Goal: Task Accomplishment & Management: Complete application form

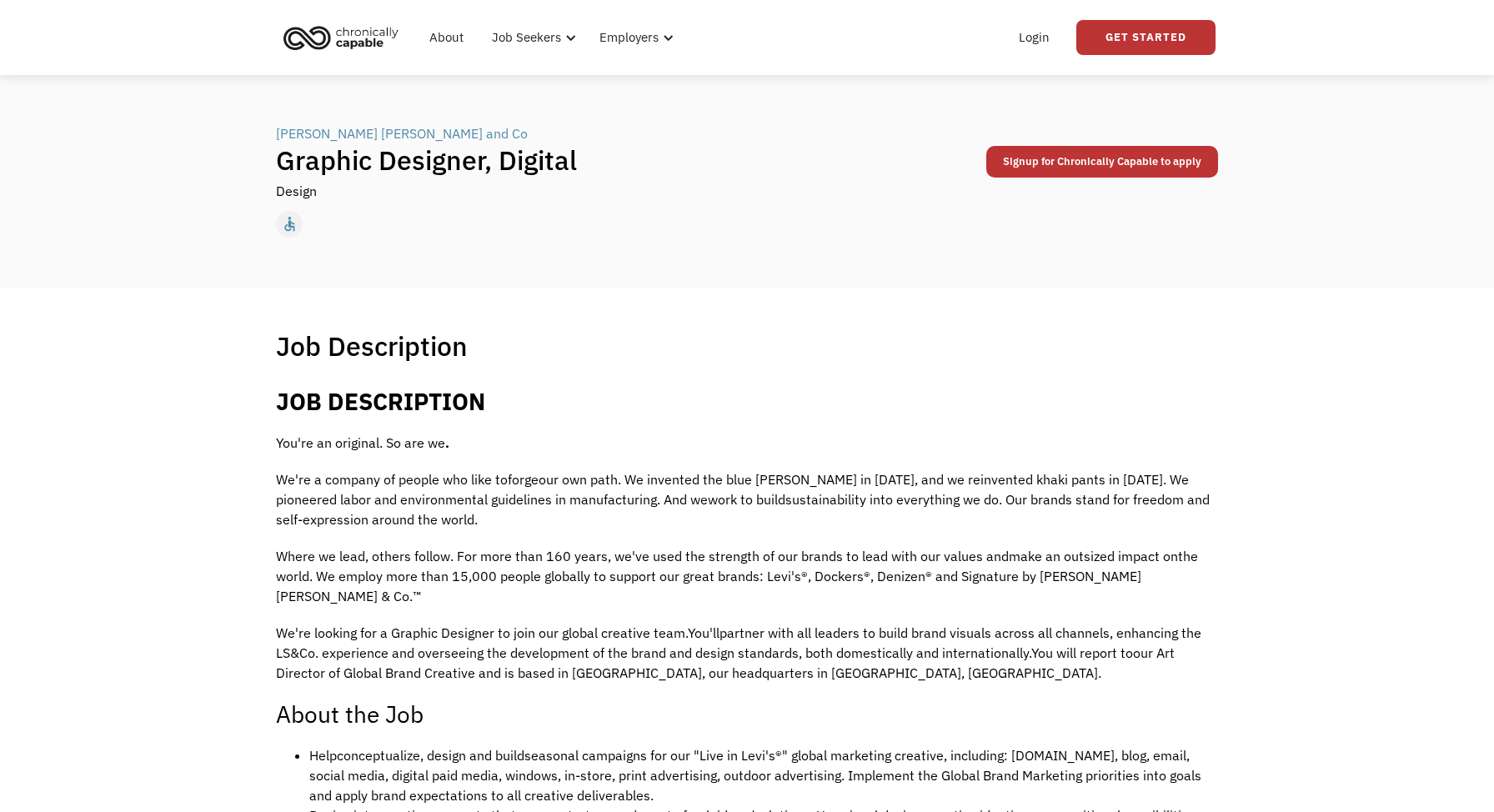
click at [319, 42] on img "home" at bounding box center [341, 37] width 126 height 37
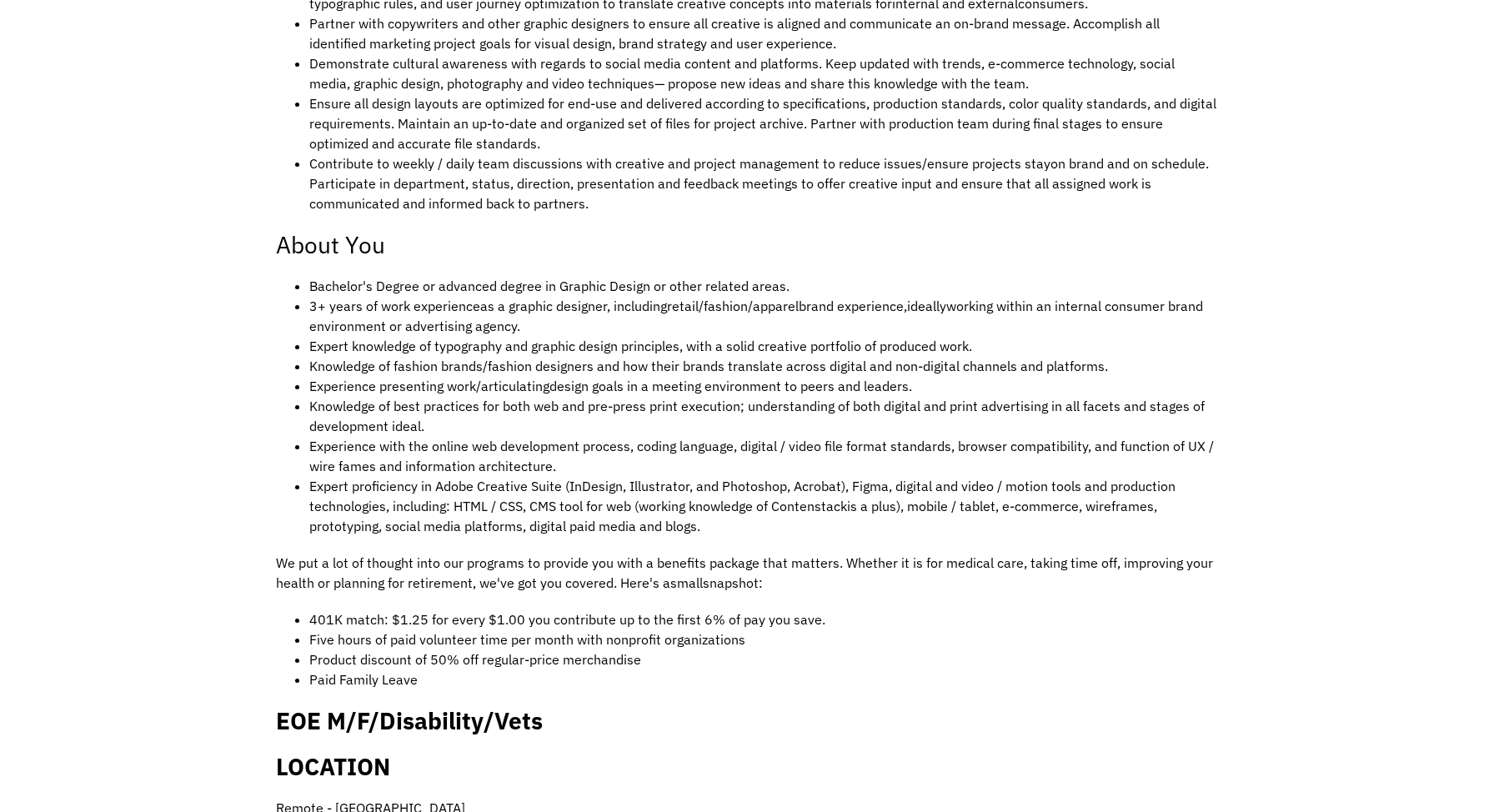
scroll to position [1374, 0]
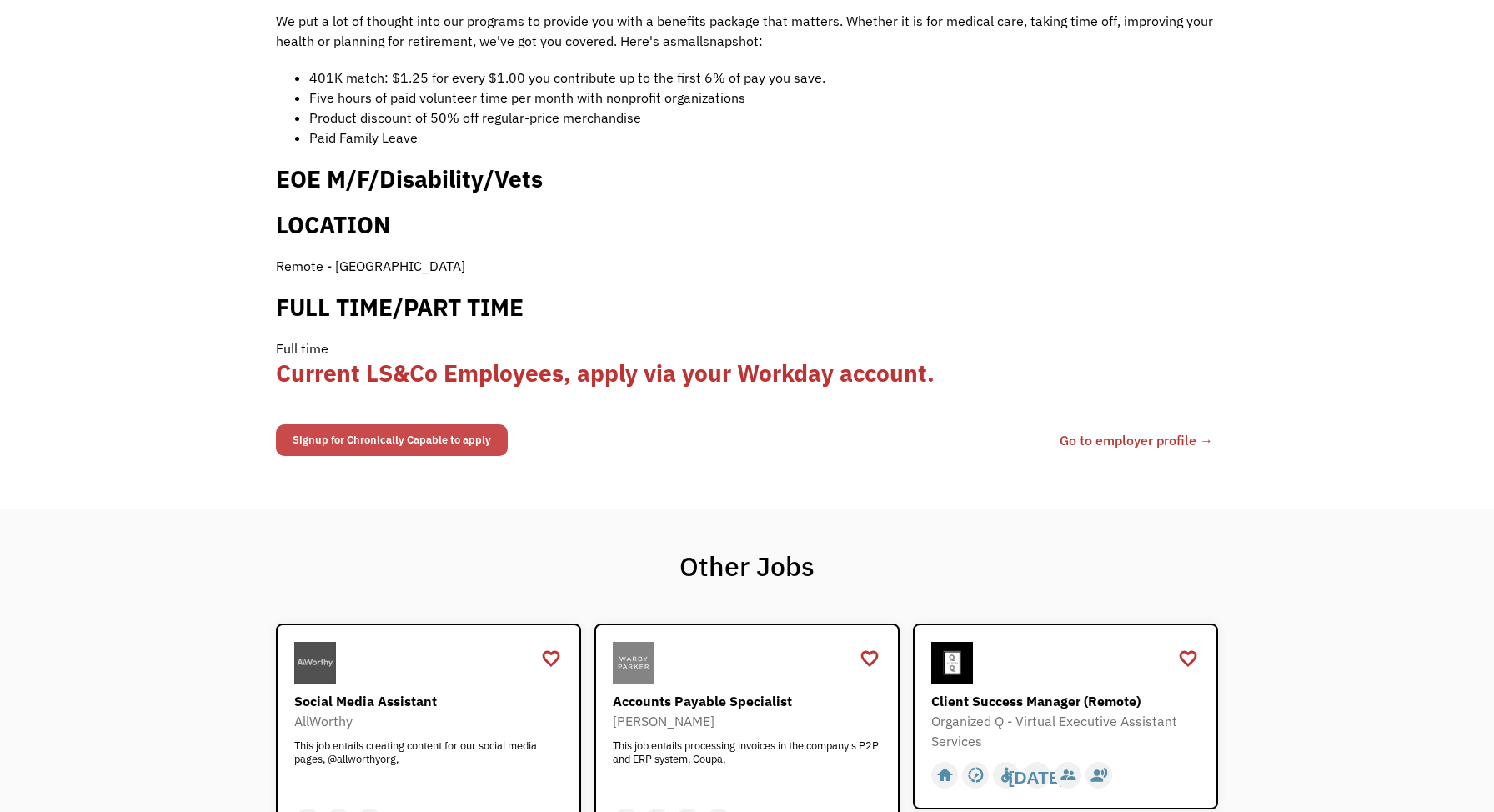
click at [405, 424] on link "Signup for Chronically Capable to apply" at bounding box center [392, 440] width 231 height 32
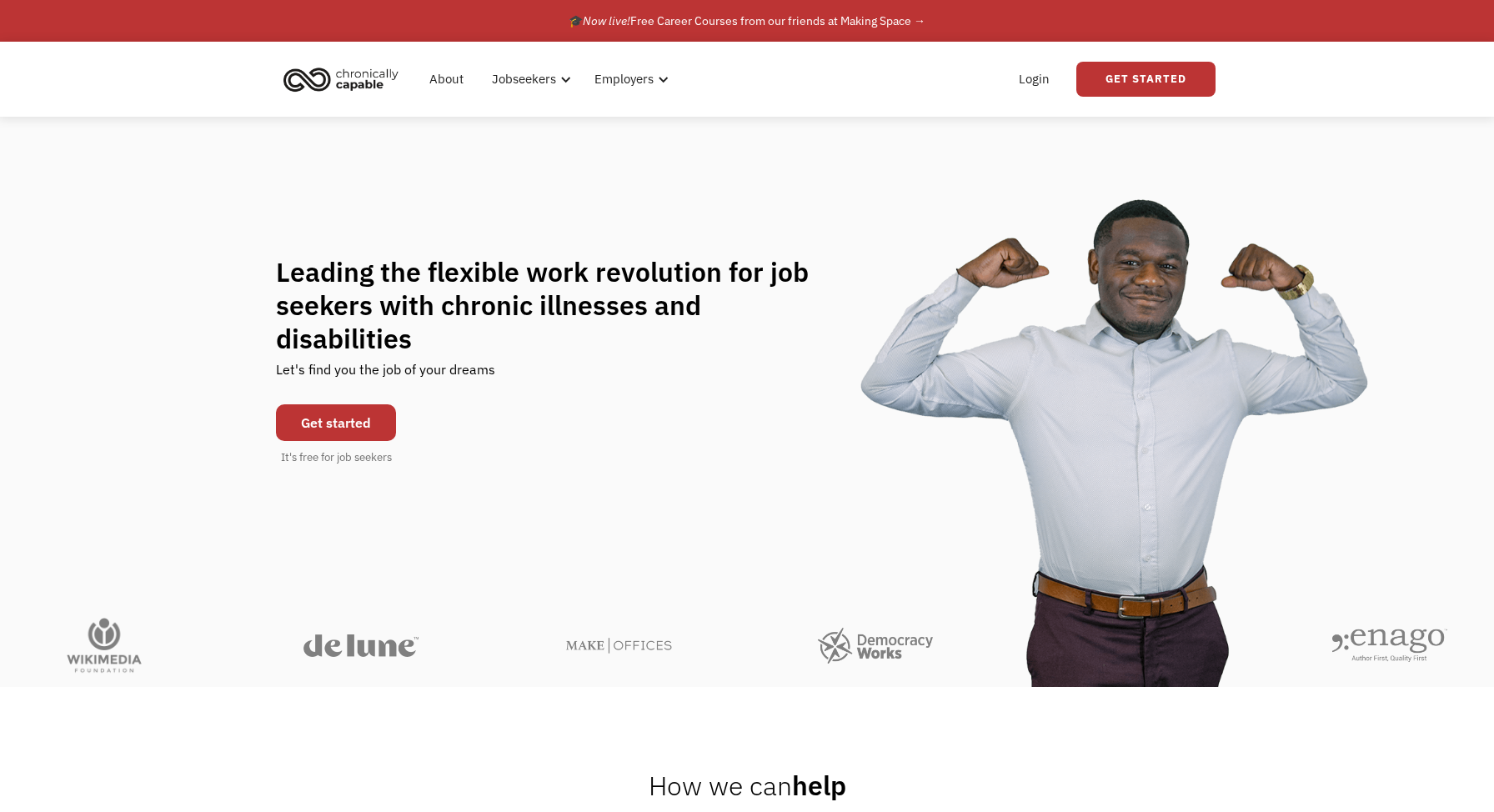
click at [331, 75] on img "home" at bounding box center [341, 79] width 126 height 37
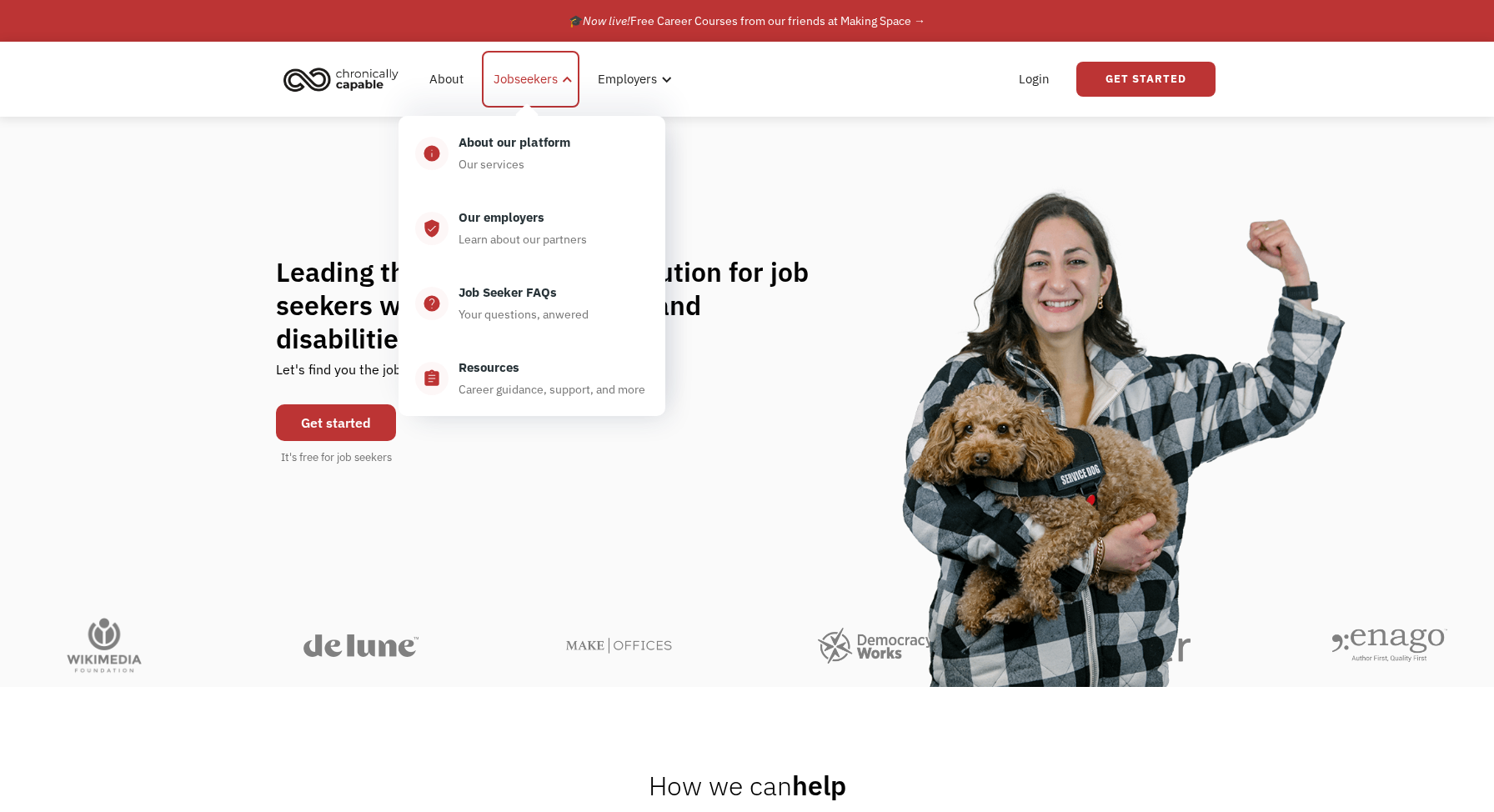
click at [540, 80] on div "Jobseekers" at bounding box center [525, 79] width 65 height 20
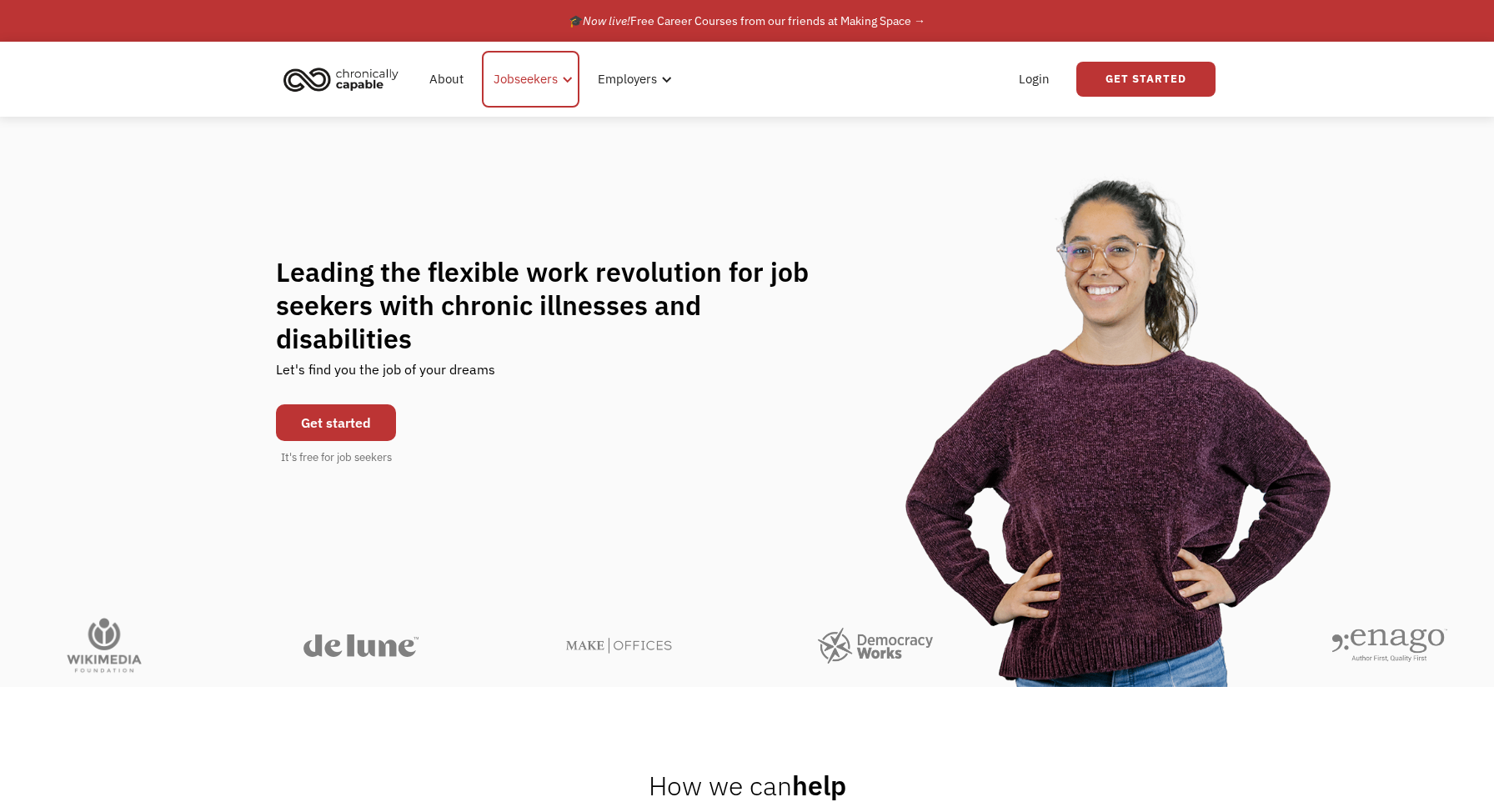
click at [534, 76] on div "Jobseekers" at bounding box center [525, 79] width 65 height 20
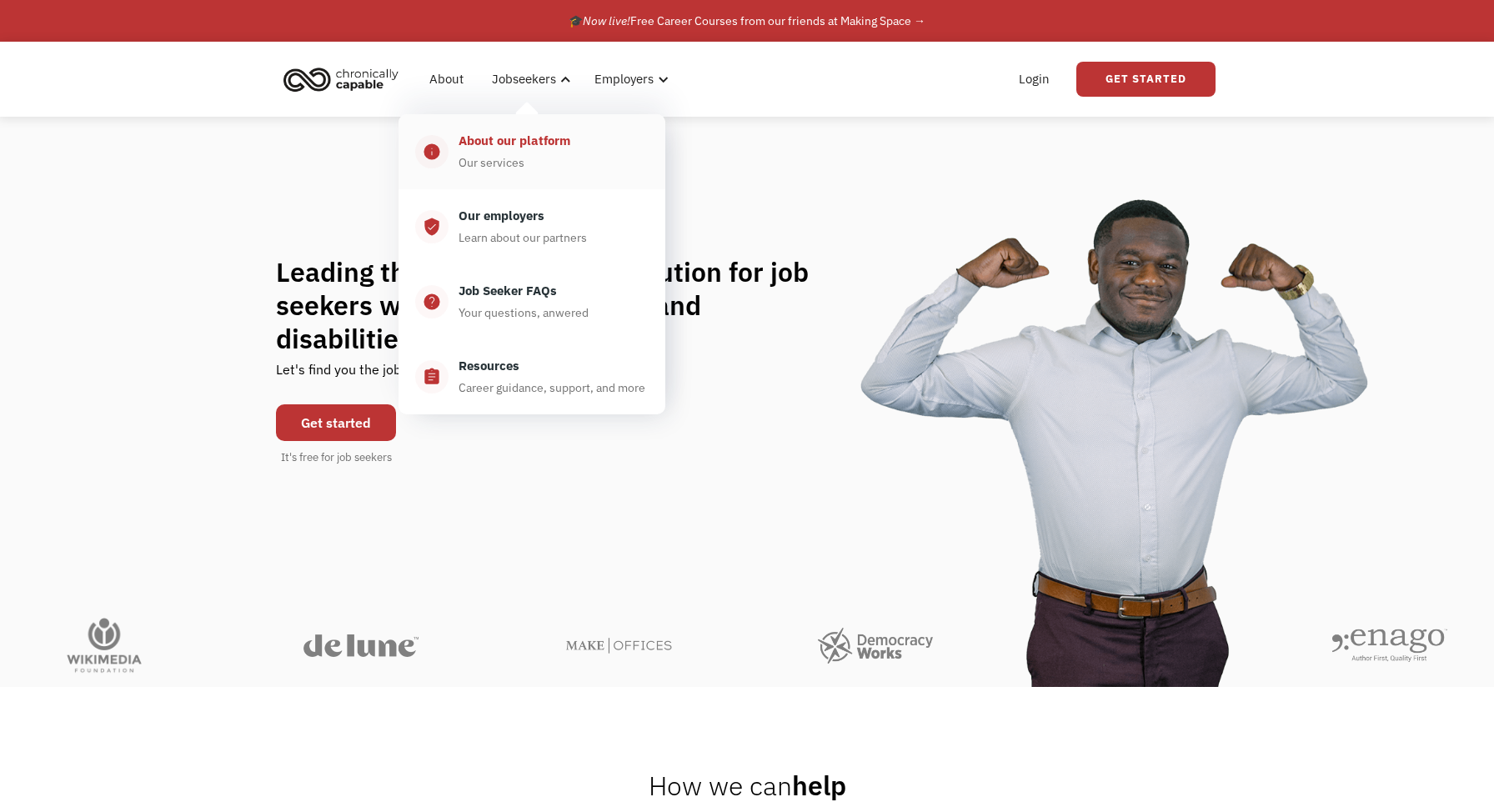
click at [512, 143] on div "About our platform" at bounding box center [514, 140] width 111 height 20
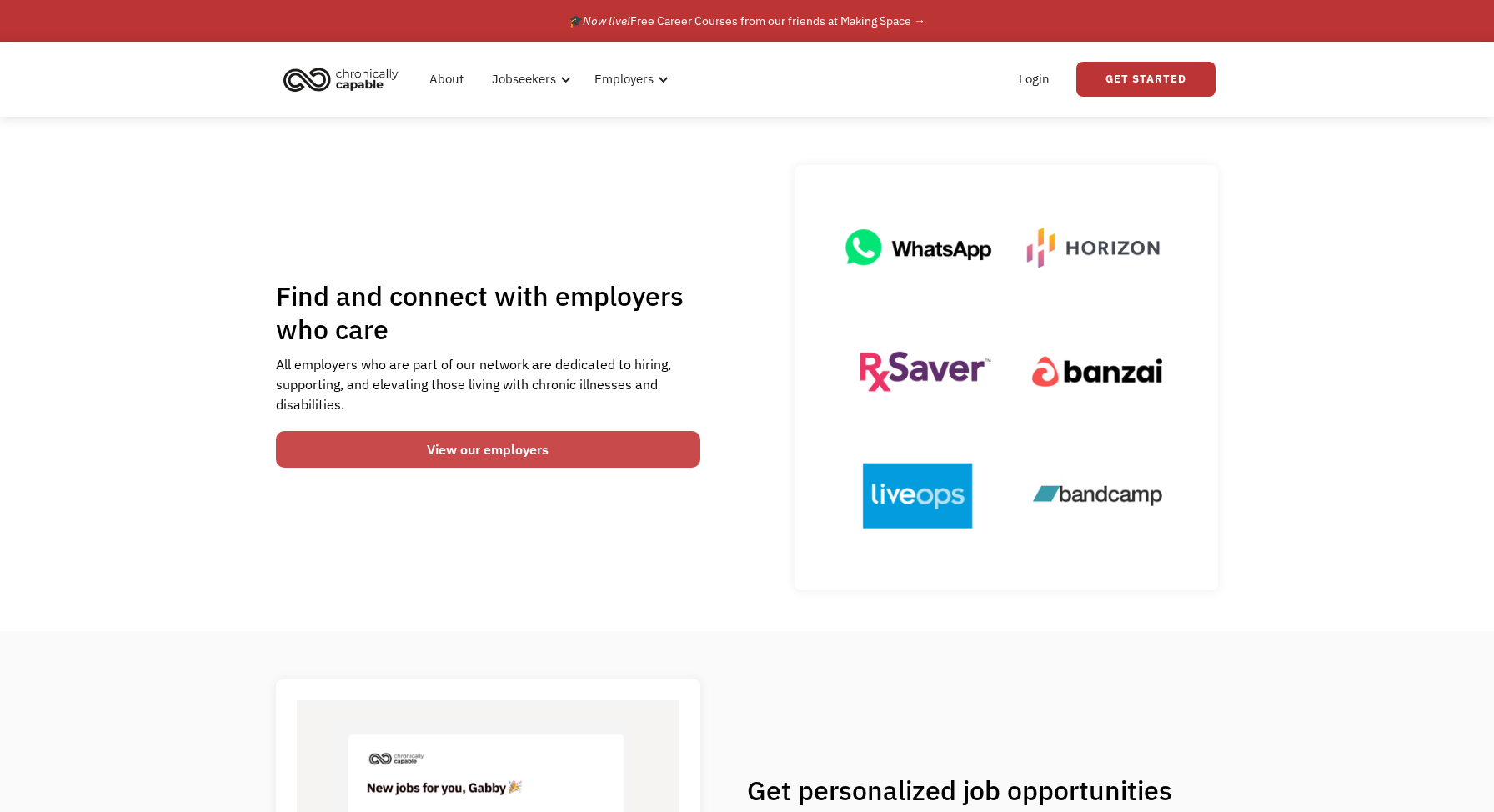
click at [523, 450] on link "View our employers" at bounding box center [488, 449] width 424 height 37
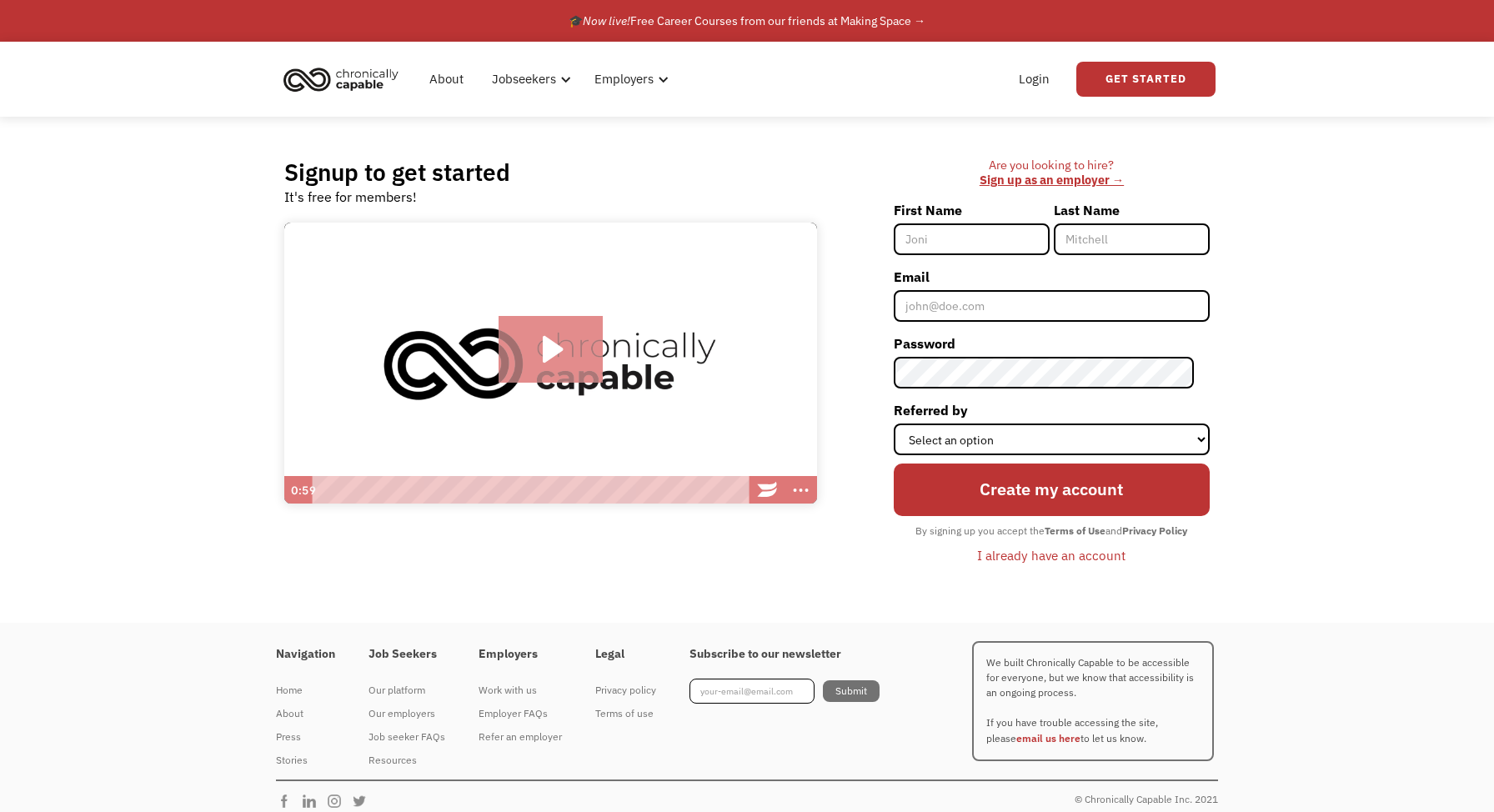
click at [545, 338] on icon "Play Video: Introducing Chronically Capable" at bounding box center [553, 349] width 20 height 26
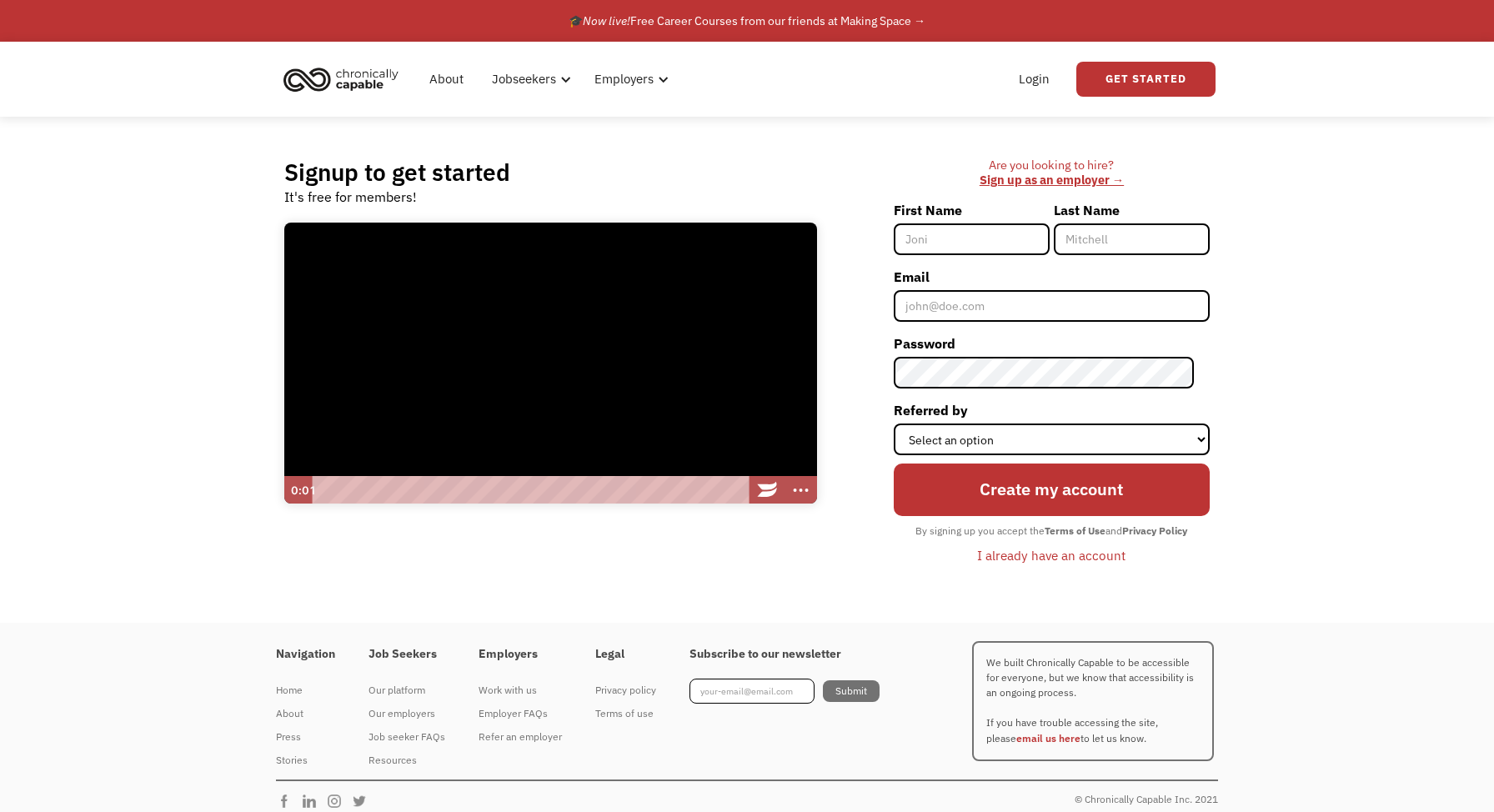
click at [366, 486] on div "Playbar" at bounding box center [532, 490] width 422 height 28
